Goal: Transaction & Acquisition: Purchase product/service

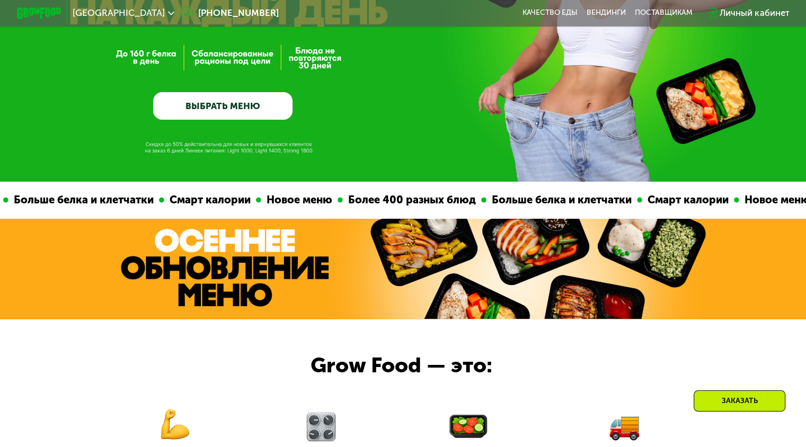
scroll to position [183, 0]
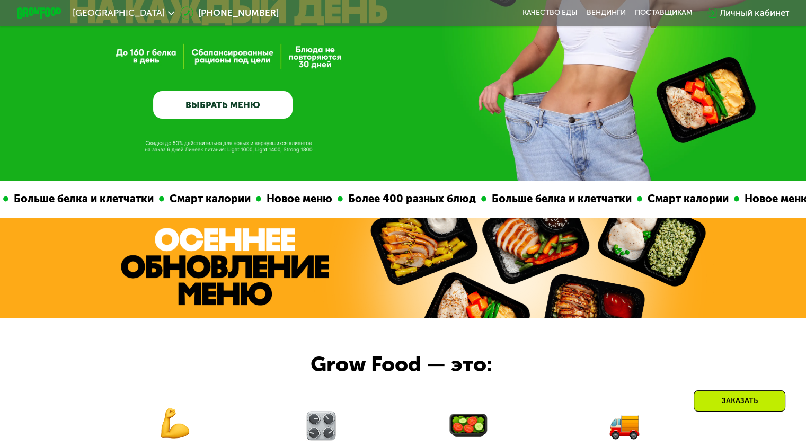
click at [198, 108] on link "ВЫБРАТЬ МЕНЮ" at bounding box center [222, 105] width 139 height 28
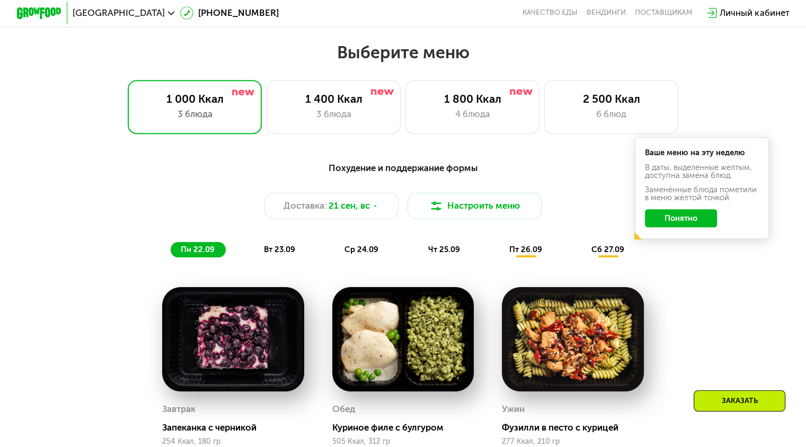
scroll to position [691, 0]
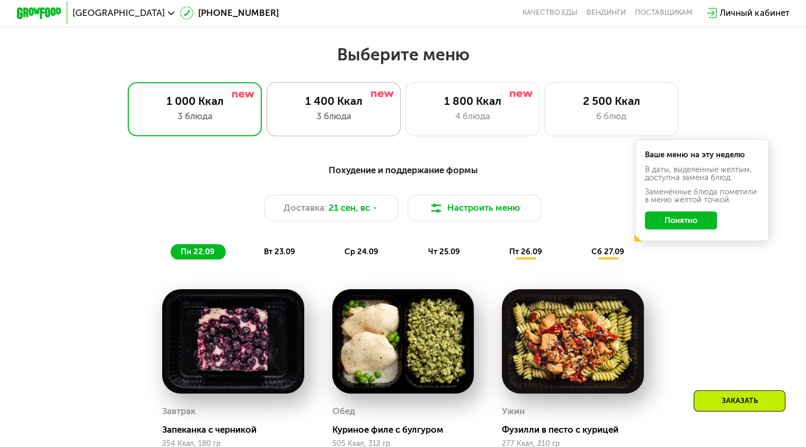
click at [327, 103] on div "1 400 Ккал" at bounding box center [333, 100] width 111 height 13
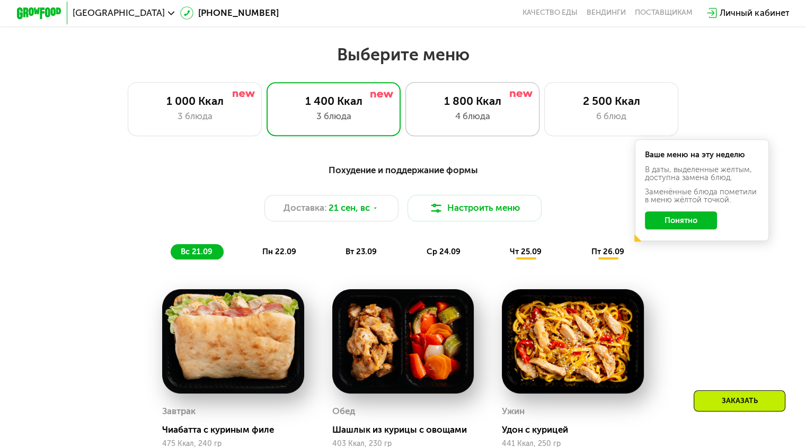
click at [475, 122] on div "4 блюда" at bounding box center [472, 116] width 111 height 13
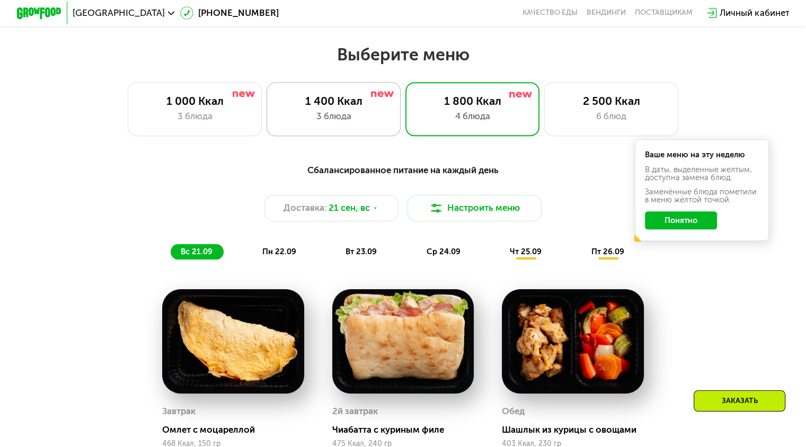
click at [339, 99] on div "1 400 Ккал" at bounding box center [333, 100] width 111 height 13
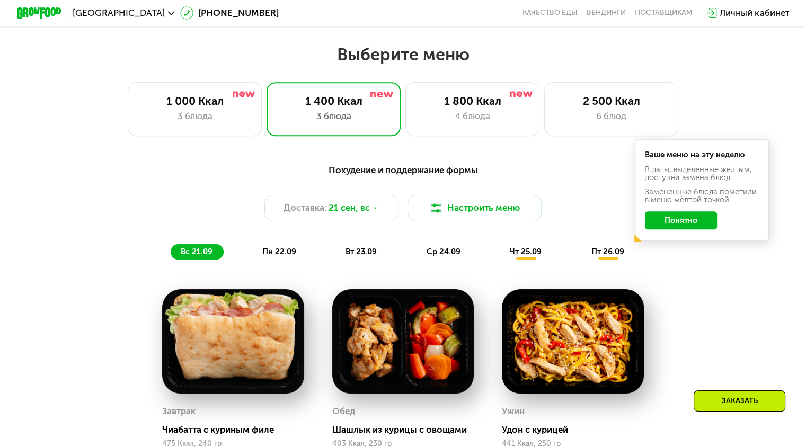
click at [693, 225] on button "Понятно" at bounding box center [681, 220] width 72 height 18
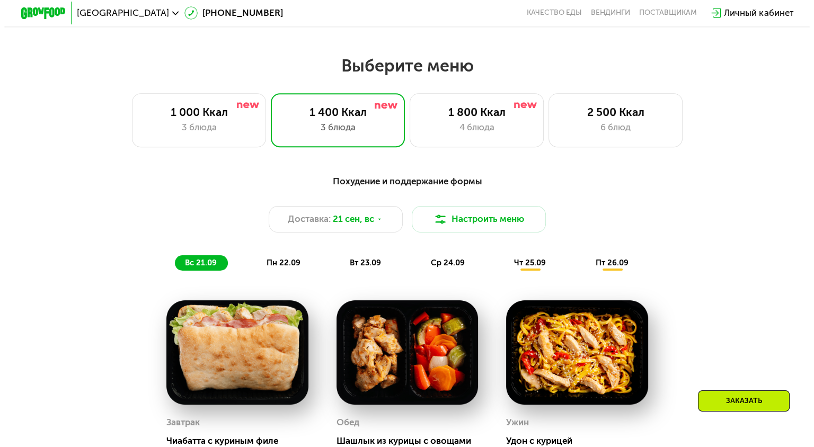
scroll to position [679, 0]
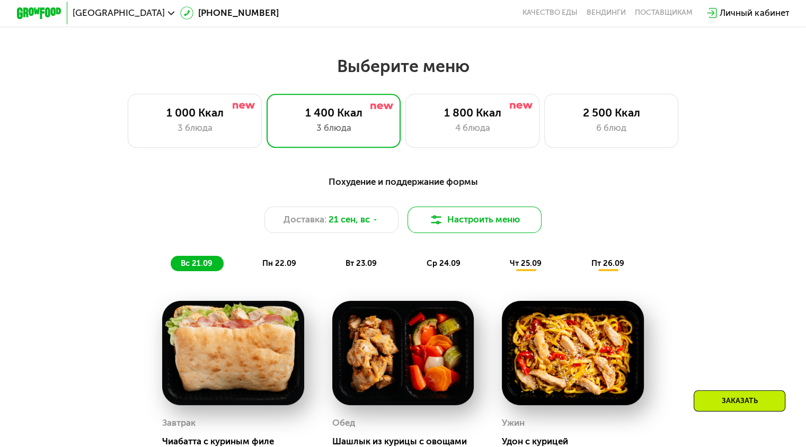
click at [468, 223] on button "Настроить меню" at bounding box center [474, 220] width 135 height 27
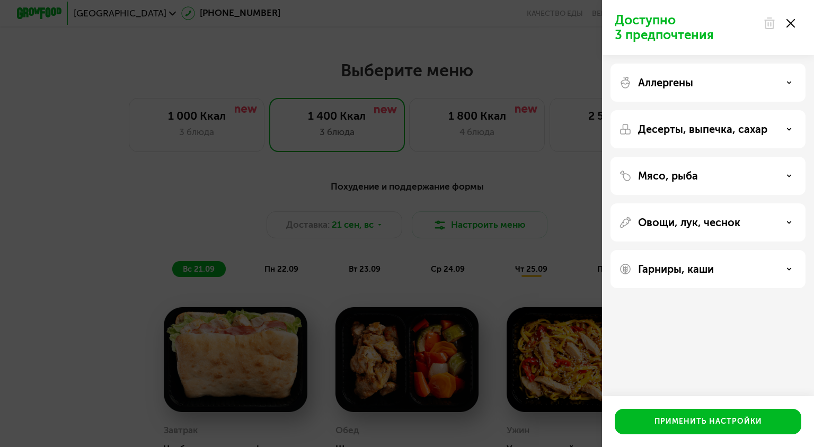
click at [679, 88] on p "Аллергены" at bounding box center [665, 82] width 55 height 13
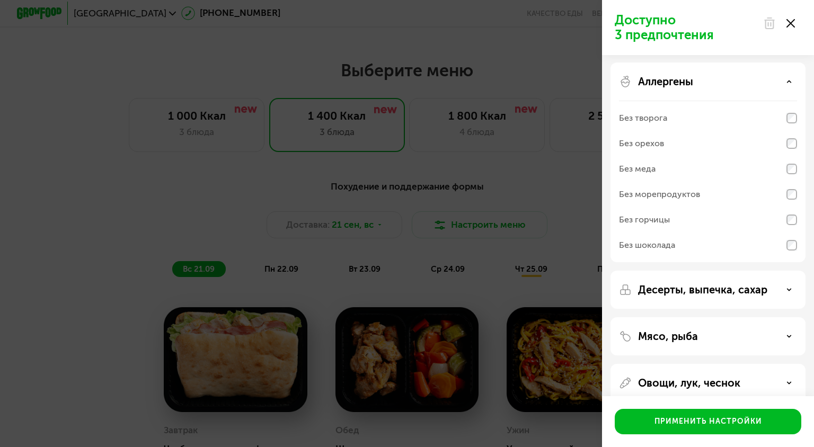
scroll to position [0, 0]
click at [739, 84] on div "Аллергены" at bounding box center [708, 82] width 178 height 13
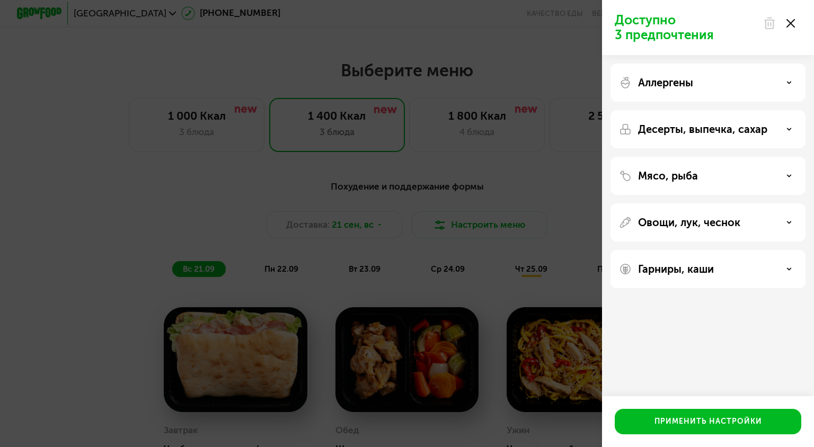
click at [738, 216] on p "Овощи, лук, чеснок" at bounding box center [689, 222] width 102 height 13
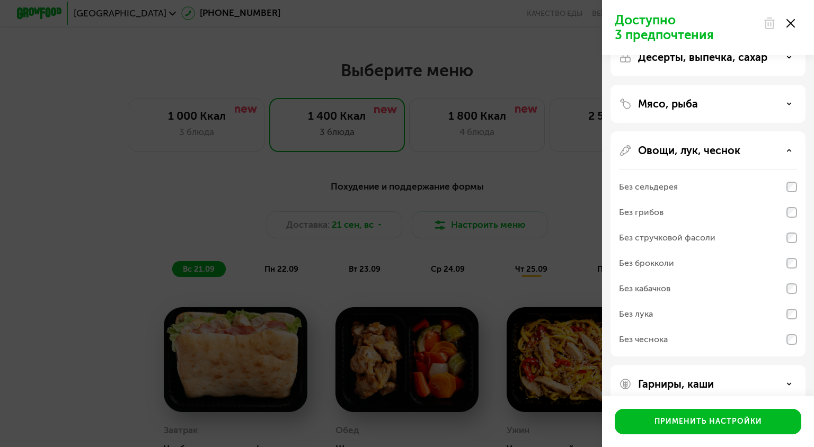
scroll to position [73, 0]
click at [722, 148] on p "Овощи, лук, чеснок" at bounding box center [689, 149] width 102 height 13
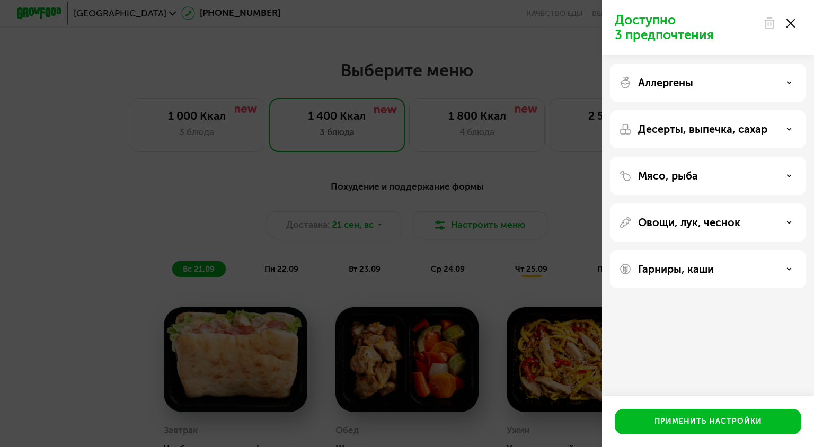
scroll to position [0, 0]
click at [725, 134] on p "Десерты, выпечка, сахар" at bounding box center [702, 129] width 129 height 13
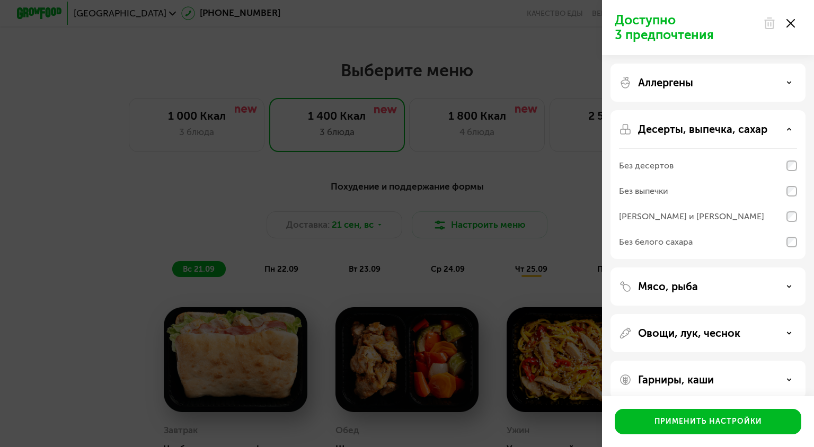
click at [761, 121] on div "Десерты, выпечка, сахар Без десертов Без выпечки Без сэндвичей и круассанов Без…" at bounding box center [707, 184] width 195 height 149
click at [758, 130] on p "Десерты, выпечка, сахар" at bounding box center [702, 129] width 129 height 13
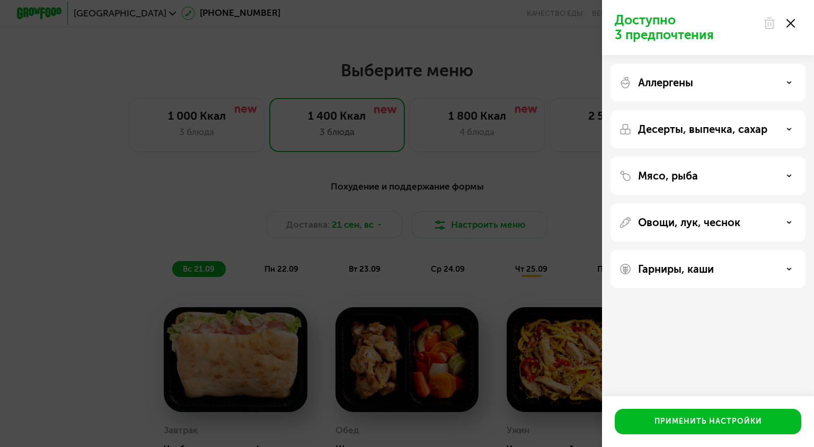
click at [723, 263] on div "Гарниры, каши" at bounding box center [708, 269] width 178 height 13
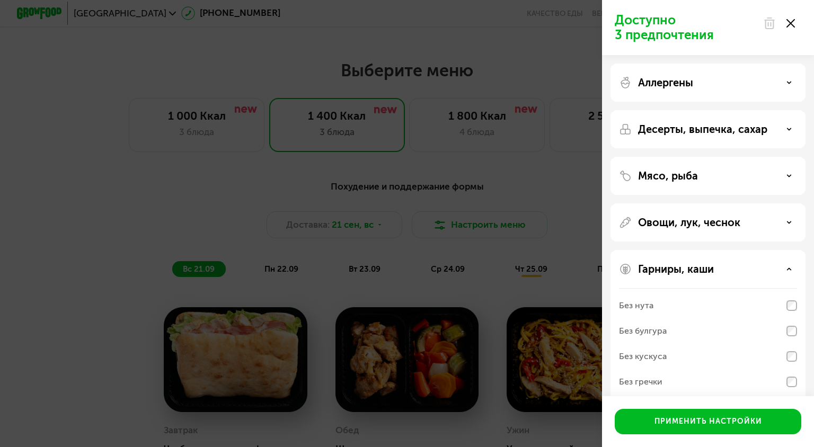
scroll to position [38, 0]
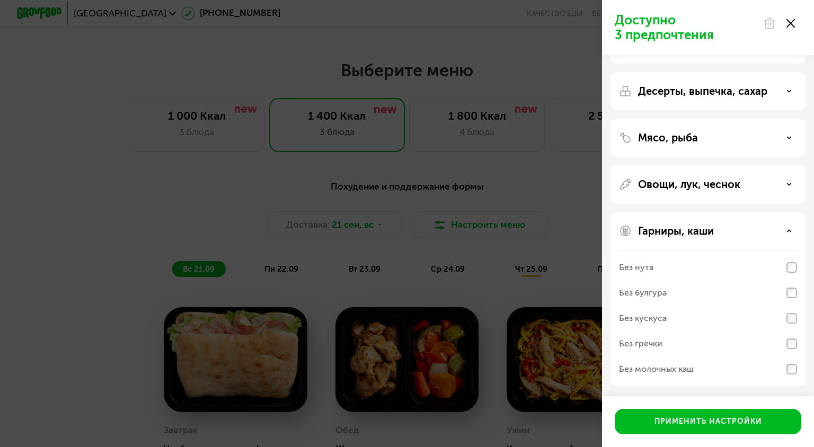
click at [715, 233] on div "Гарниры, каши" at bounding box center [708, 231] width 178 height 13
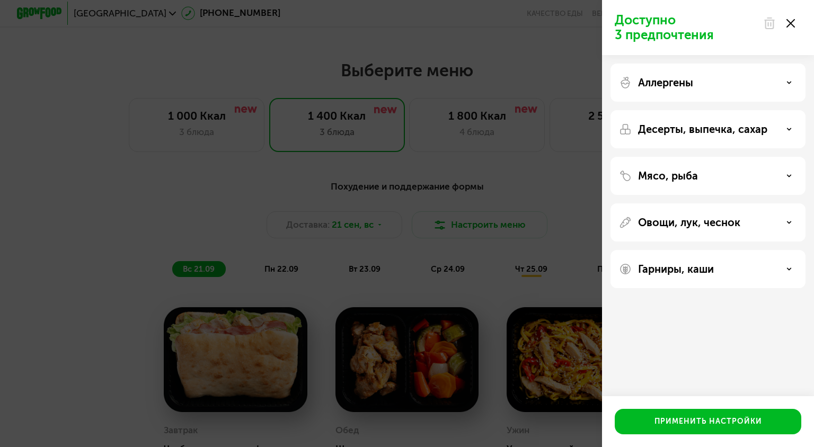
scroll to position [0, 0]
click at [780, 81] on div "Аллергены" at bounding box center [708, 82] width 178 height 13
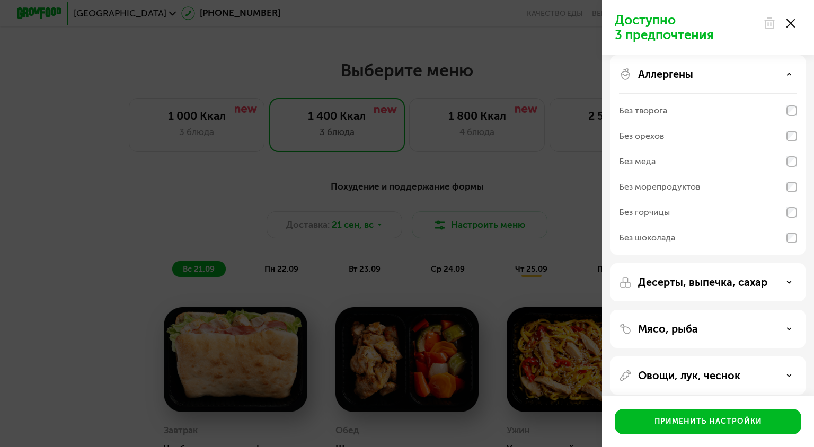
scroll to position [6, 0]
click at [660, 75] on p "Аллергены" at bounding box center [665, 76] width 55 height 13
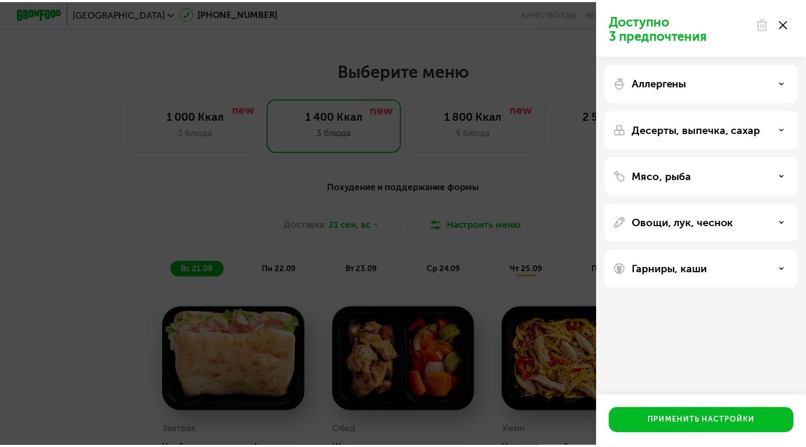
scroll to position [0, 0]
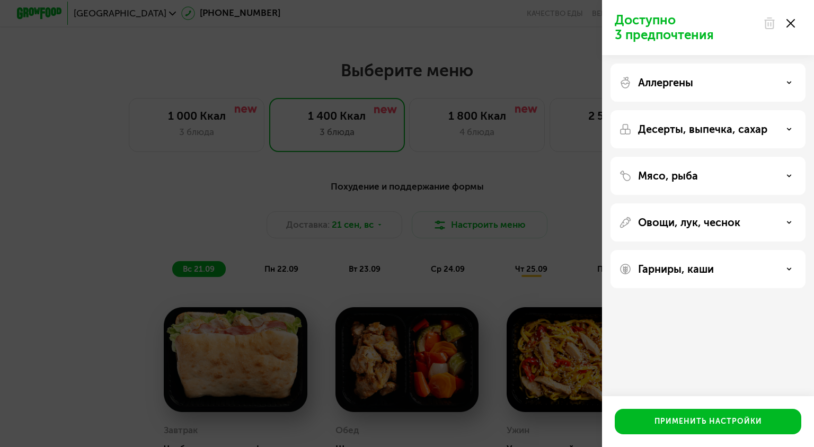
click at [660, 75] on div "Аллергены" at bounding box center [707, 83] width 195 height 38
click at [786, 22] on div at bounding box center [779, 23] width 45 height 21
click at [795, 22] on div at bounding box center [779, 23] width 45 height 21
click at [788, 23] on icon at bounding box center [790, 23] width 8 height 8
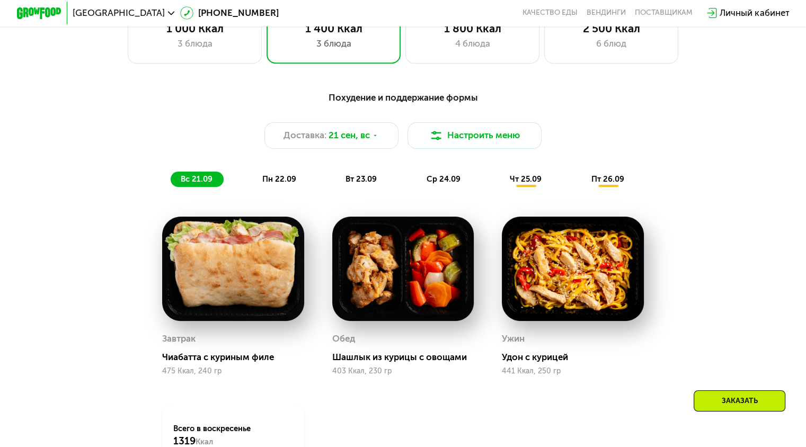
scroll to position [765, 0]
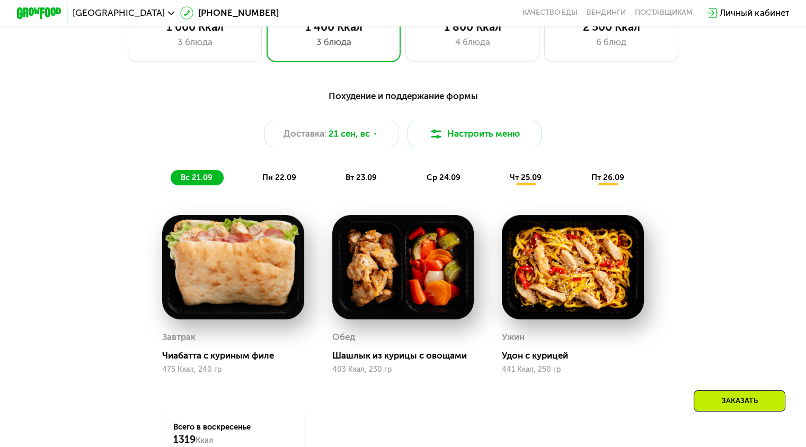
click at [518, 182] on span "чт 25.09" at bounding box center [526, 178] width 32 height 10
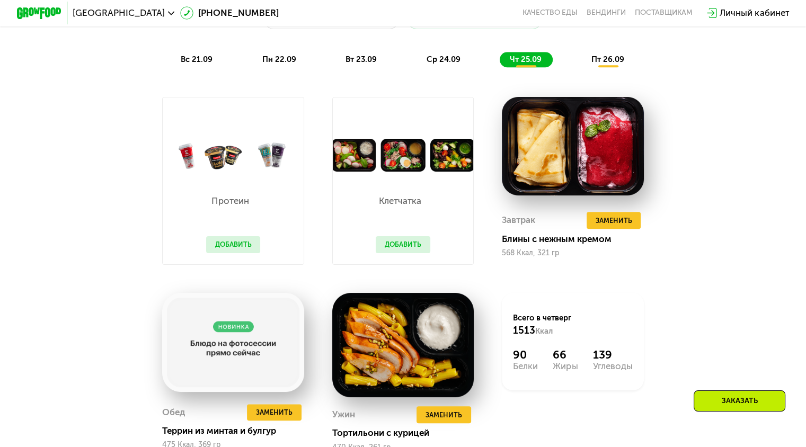
scroll to position [869, 0]
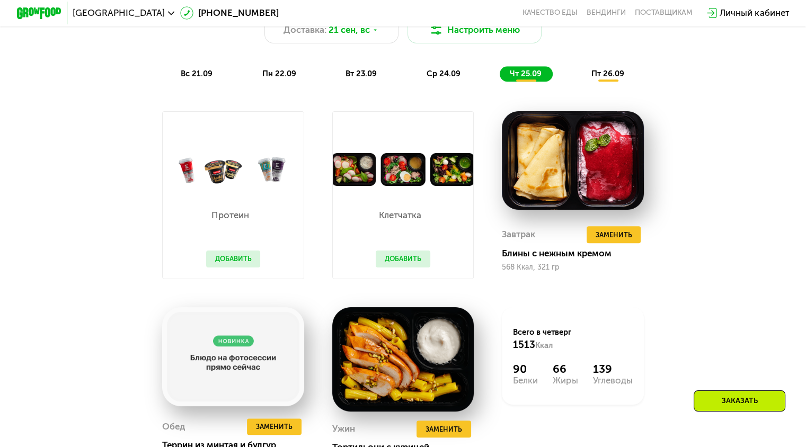
click at [231, 263] on button "Добавить" at bounding box center [233, 259] width 55 height 17
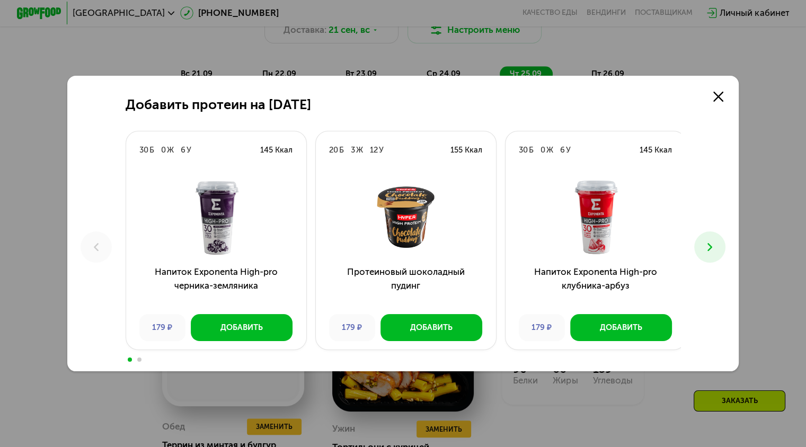
click at [708, 247] on icon at bounding box center [709, 247] width 13 height 13
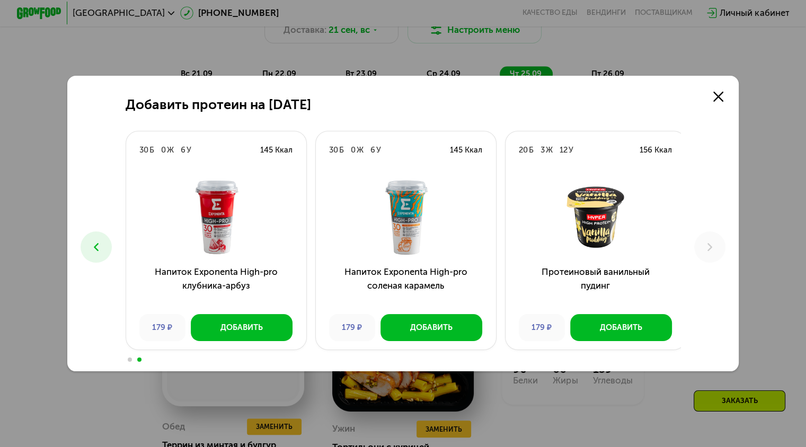
click at [92, 249] on icon at bounding box center [96, 247] width 13 height 13
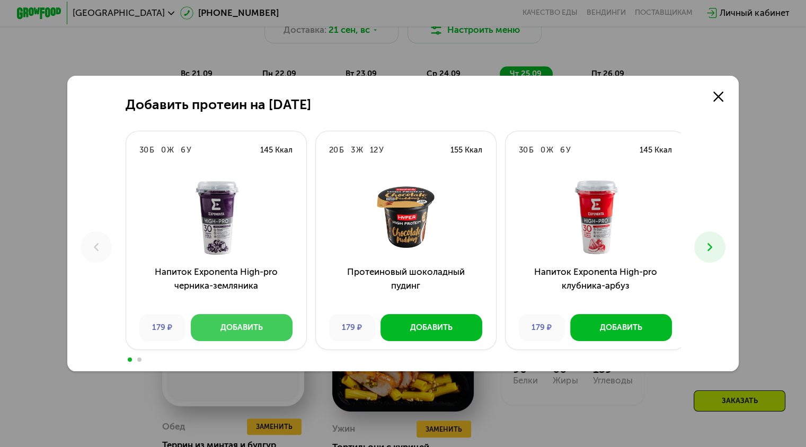
click at [259, 326] on div "Добавить" at bounding box center [241, 327] width 42 height 11
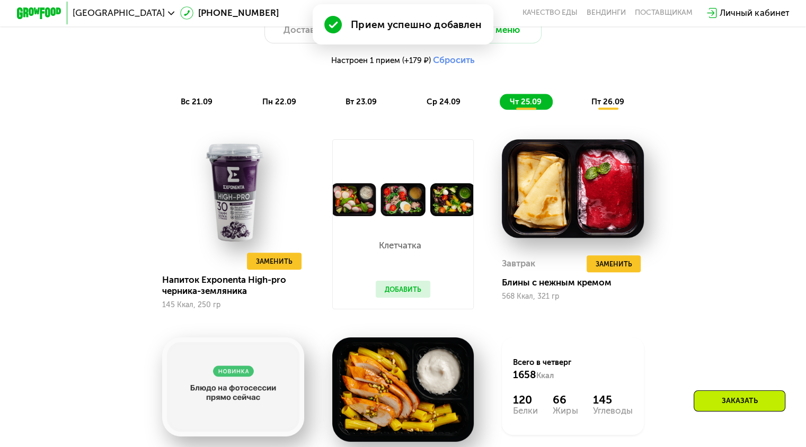
click at [405, 297] on button "Добавить" at bounding box center [403, 289] width 55 height 17
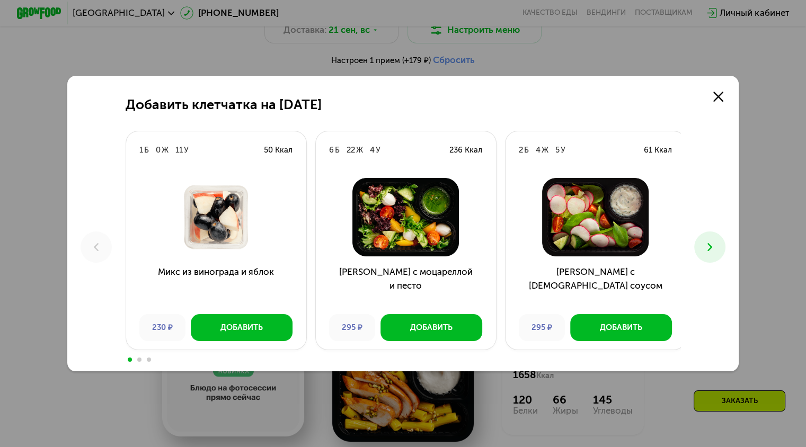
click at [724, 245] on button at bounding box center [709, 247] width 31 height 31
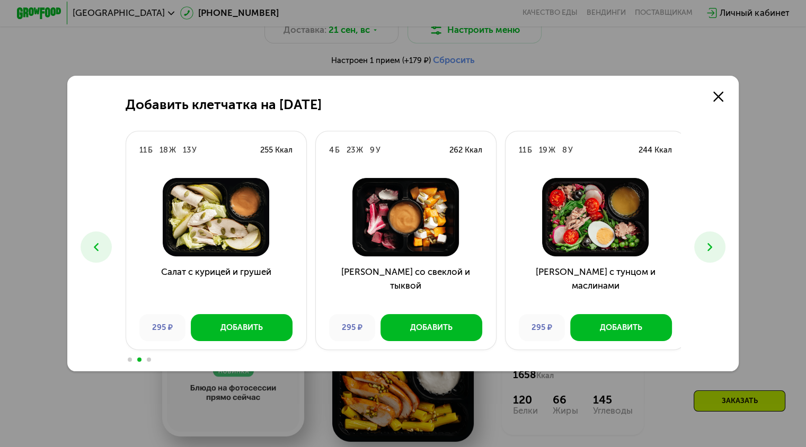
click at [724, 245] on button at bounding box center [709, 247] width 31 height 31
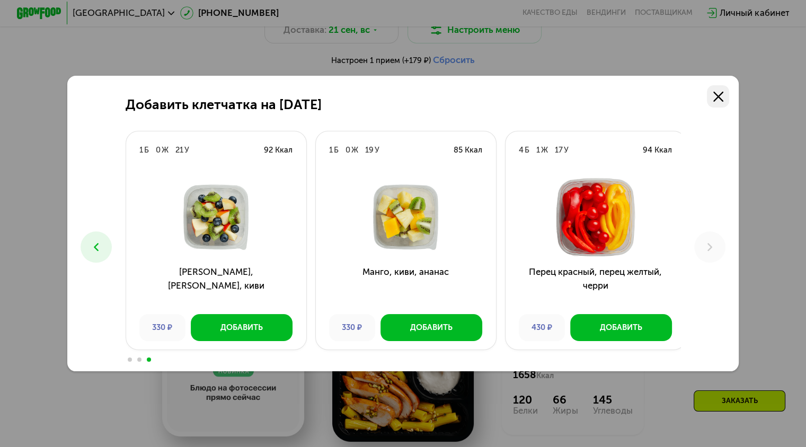
click at [719, 102] on link at bounding box center [718, 96] width 22 height 22
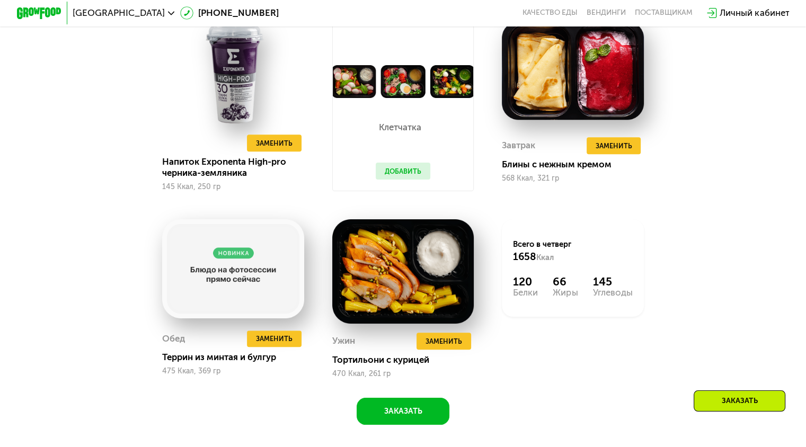
scroll to position [988, 0]
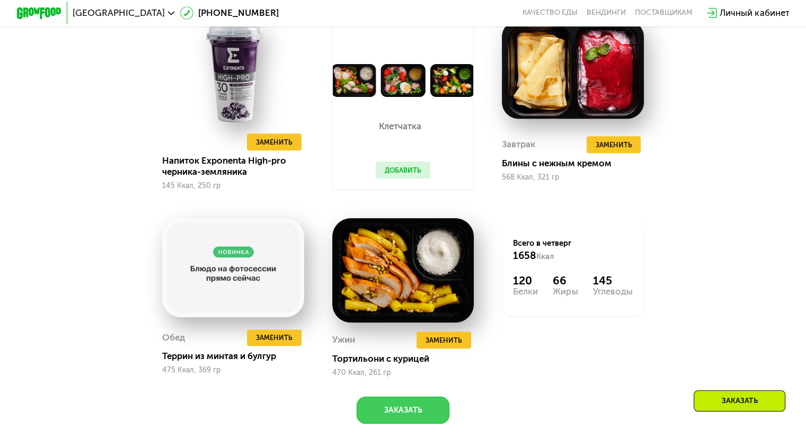
click at [391, 418] on button "Заказать" at bounding box center [403, 410] width 93 height 27
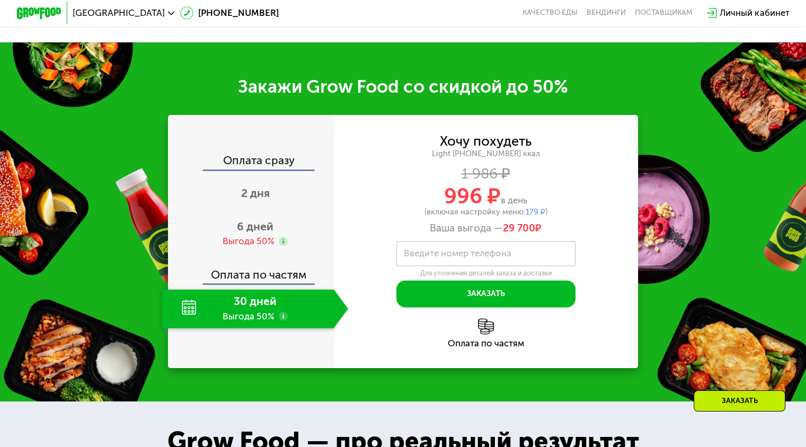
scroll to position [1397, 0]
